Goal: Information Seeking & Learning: Find specific fact

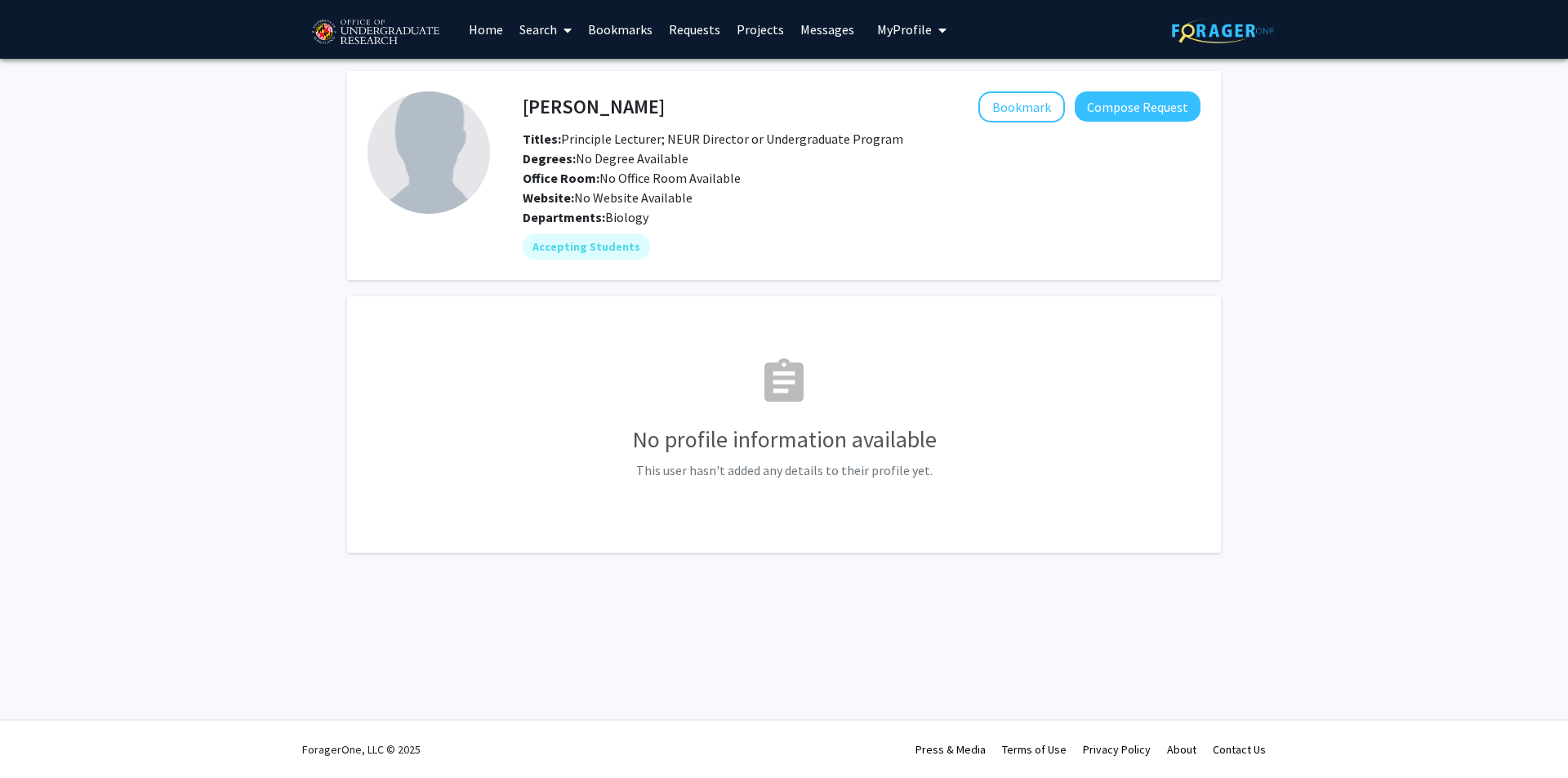
click at [522, 33] on link "Search" at bounding box center [544, 29] width 68 height 57
click at [559, 67] on span "Faculty/Staff" at bounding box center [570, 75] width 120 height 33
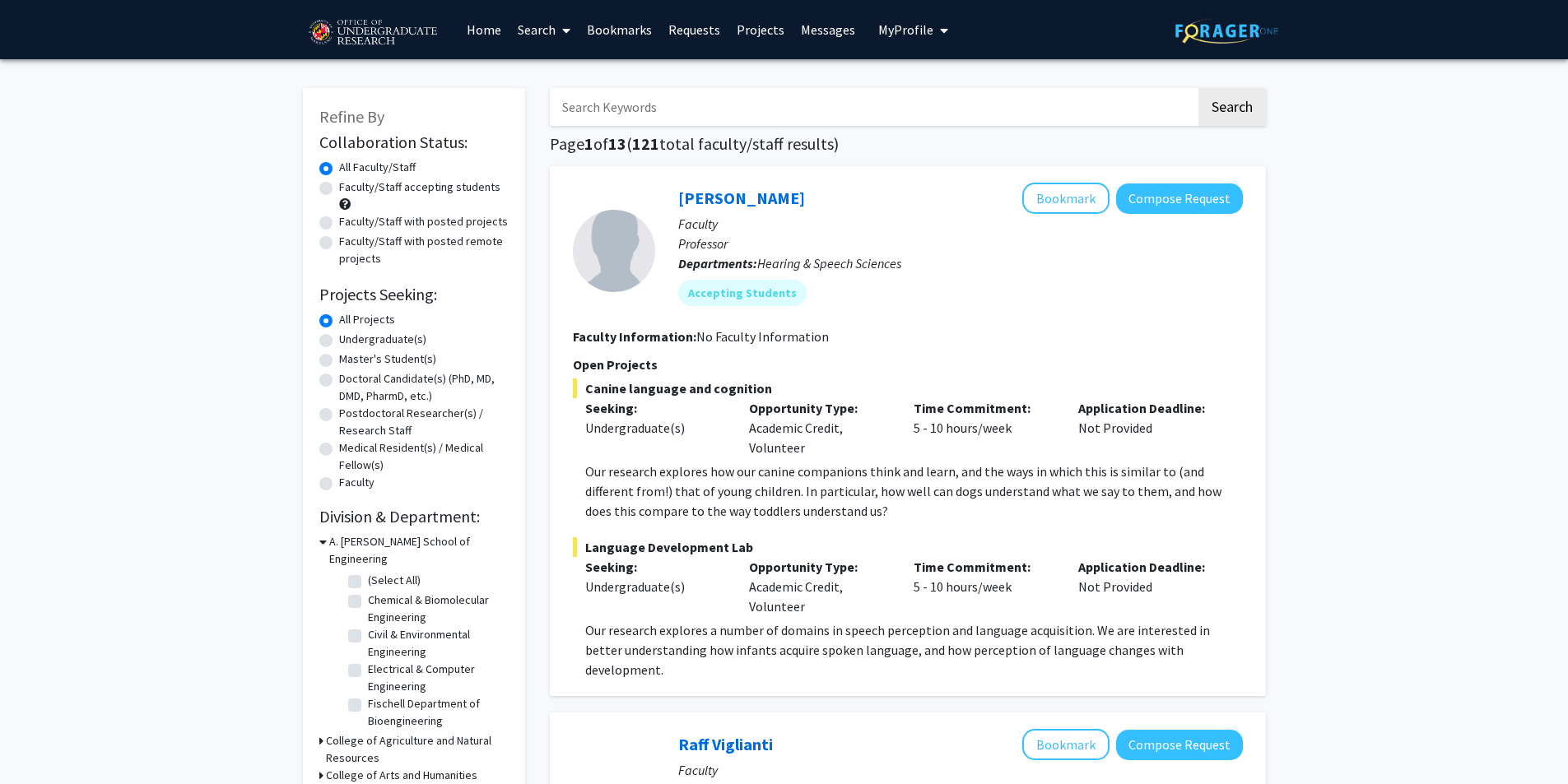
click at [592, 106] on input "Search Keywords" at bounding box center [873, 107] width 646 height 38
paste input "[PERSON_NAME]"
click at [1199, 88] on button "Search" at bounding box center [1232, 107] width 68 height 38
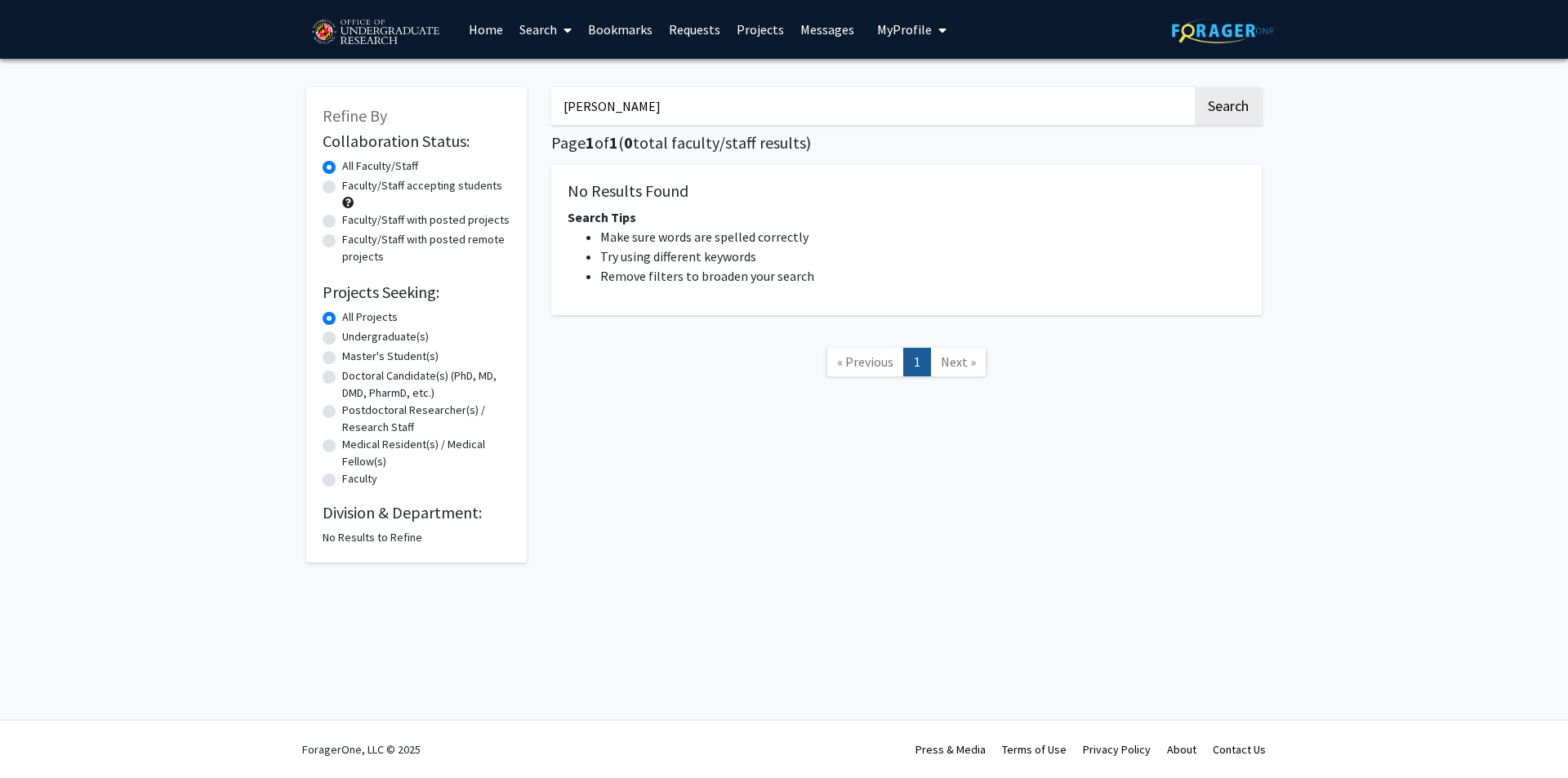
drag, startPoint x: 616, startPoint y: 101, endPoint x: 544, endPoint y: 105, distance: 72.1
click at [544, 105] on div "[PERSON_NAME] Search Page 1 of 1 ( 0 total faculty/staff results) No Results Fo…" at bounding box center [906, 316] width 735 height 491
type input "[PERSON_NAME]"
click at [1195, 88] on button "Search" at bounding box center [1228, 106] width 67 height 38
drag, startPoint x: 662, startPoint y: 107, endPoint x: 383, endPoint y: 109, distance: 279.0
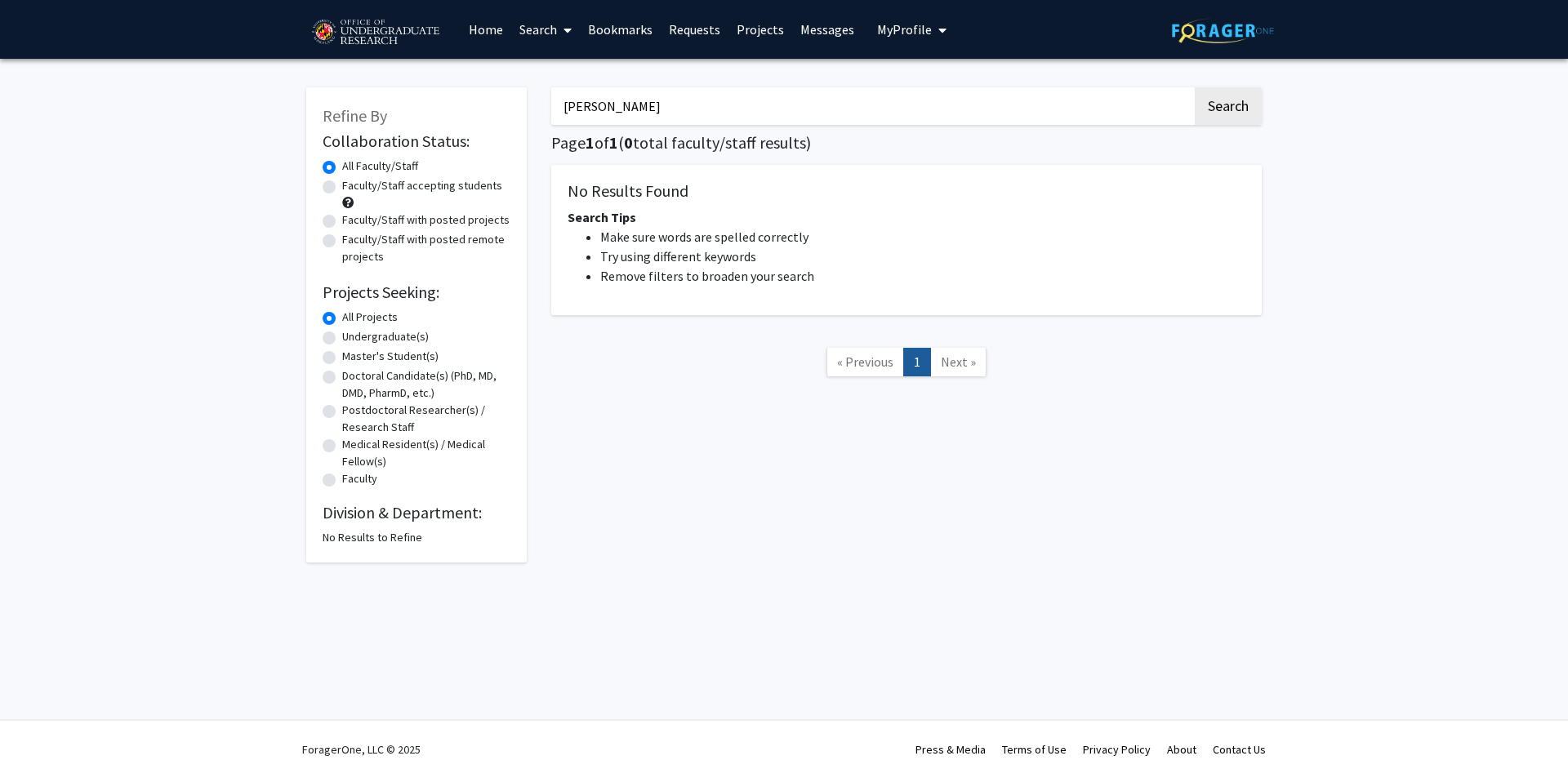
click at [387, 109] on div "Refine By Collaboration Status: Collaboration Status All Faculty/Staff Collabor…" at bounding box center [784, 316] width 980 height 491
paste input "[PERSON_NAME]"
type input "[PERSON_NAME]"
click at [1195, 88] on button "Search" at bounding box center [1228, 106] width 67 height 38
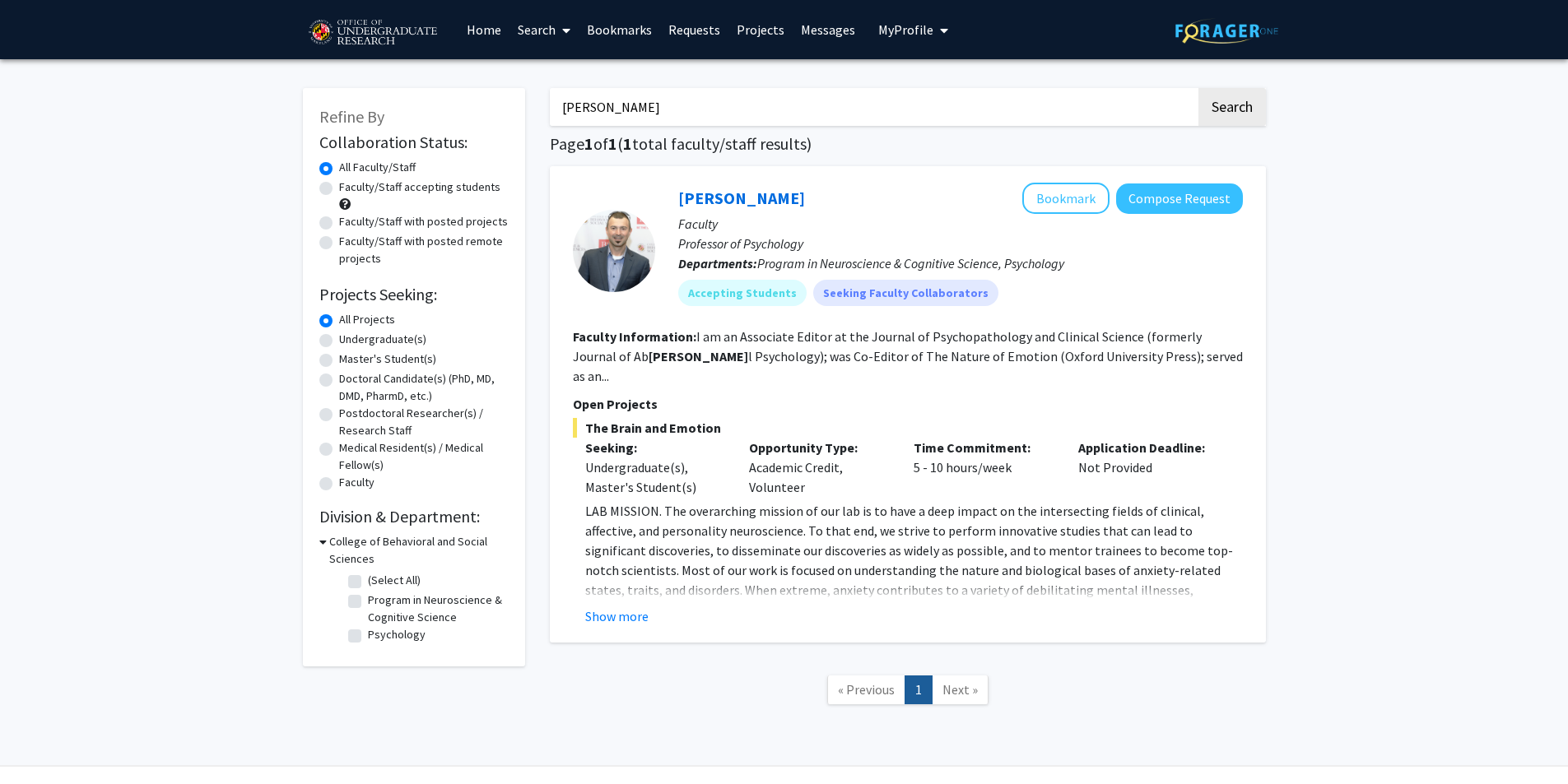
scroll to position [20, 0]
